Goal: Navigation & Orientation: Find specific page/section

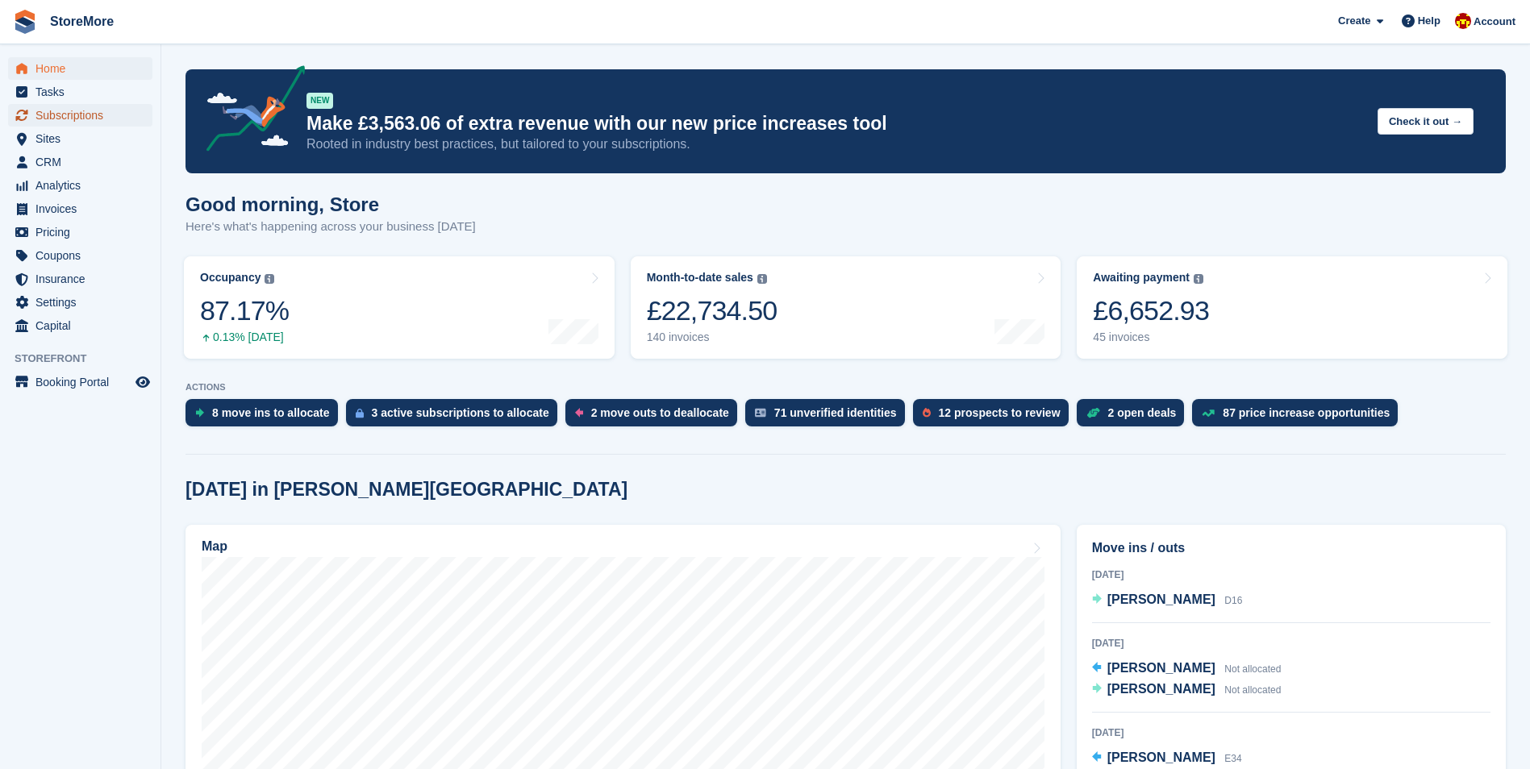
drag, startPoint x: 85, startPoint y: 117, endPoint x: 100, endPoint y: 117, distance: 15.3
click at [85, 117] on span "Subscriptions" at bounding box center [83, 115] width 97 height 23
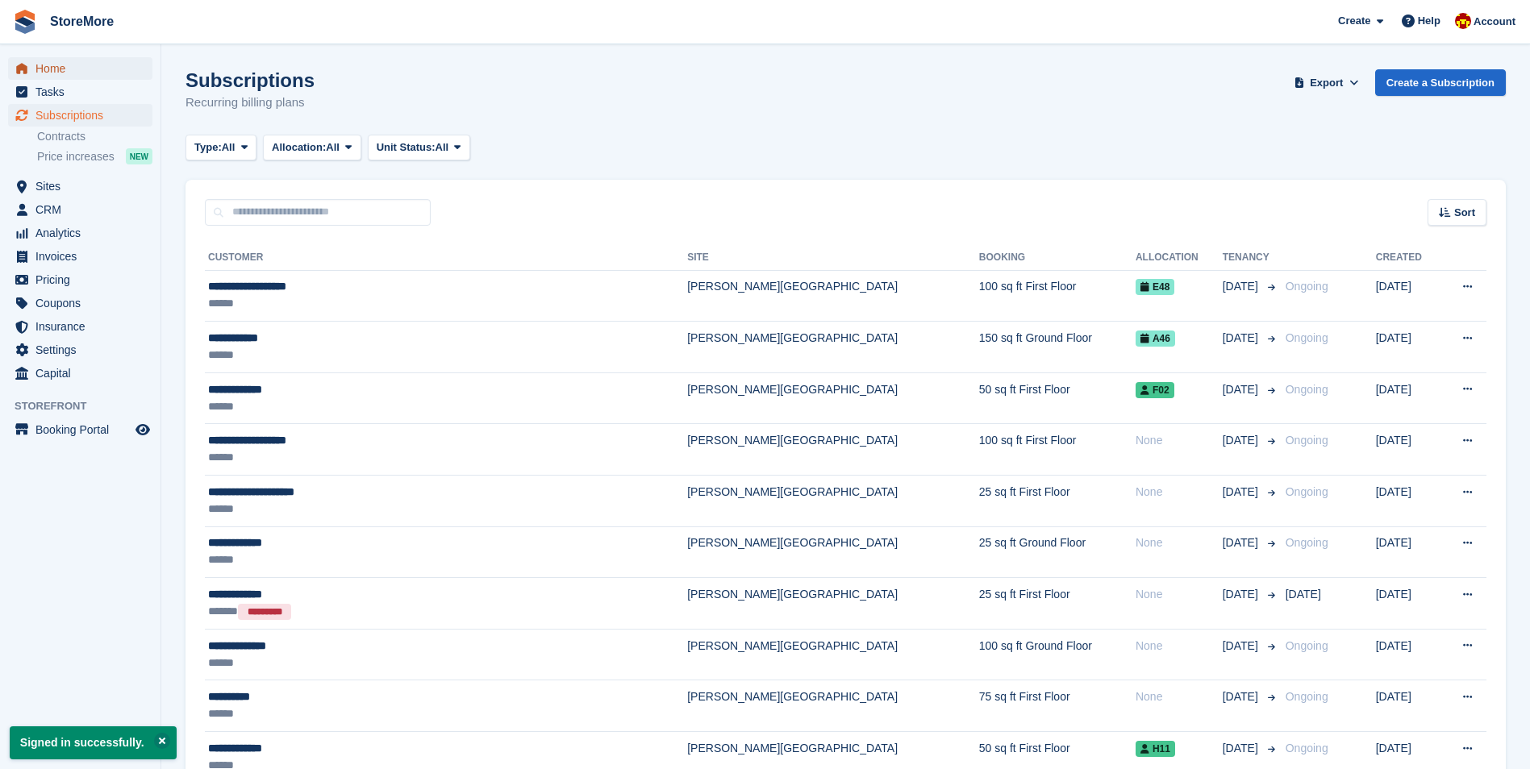
click at [59, 76] on span "Home" at bounding box center [83, 68] width 97 height 23
